Goal: Information Seeking & Learning: Learn about a topic

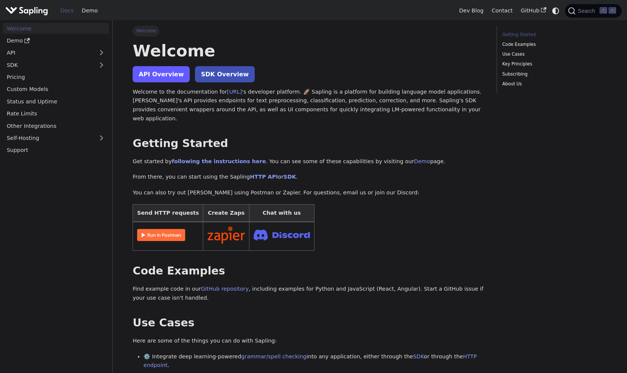
click at [155, 75] on link "API Overview" at bounding box center [161, 74] width 57 height 16
click at [27, 9] on img "Main" at bounding box center [26, 10] width 43 height 11
click at [86, 11] on link "Demo" at bounding box center [90, 11] width 24 height 12
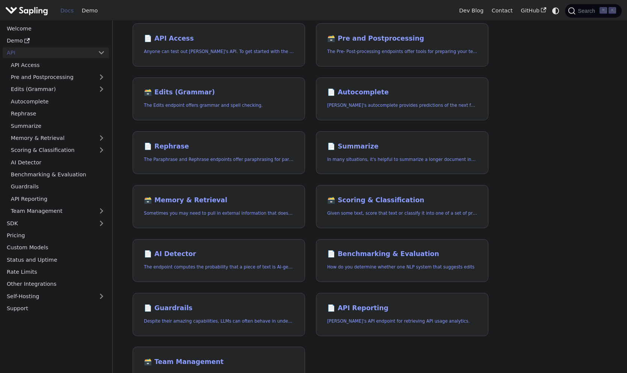
scroll to position [80, 0]
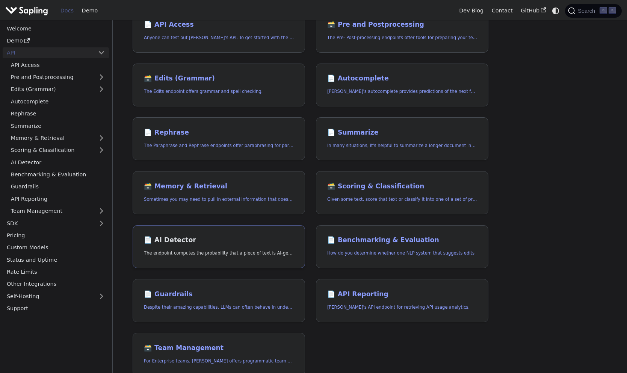
click at [167, 239] on h2 "📄️ AI Detector" at bounding box center [219, 240] width 150 height 8
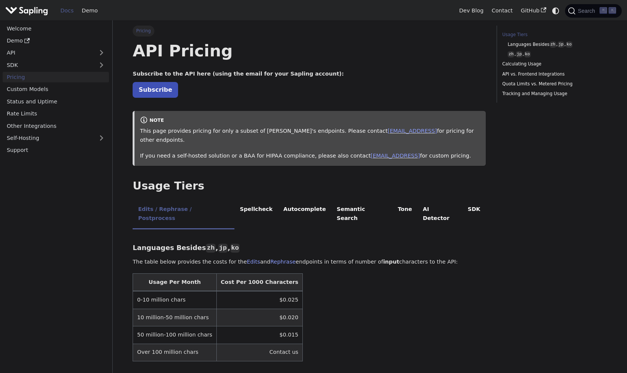
click at [28, 9] on img "Main" at bounding box center [26, 10] width 43 height 11
